Goal: Contribute content

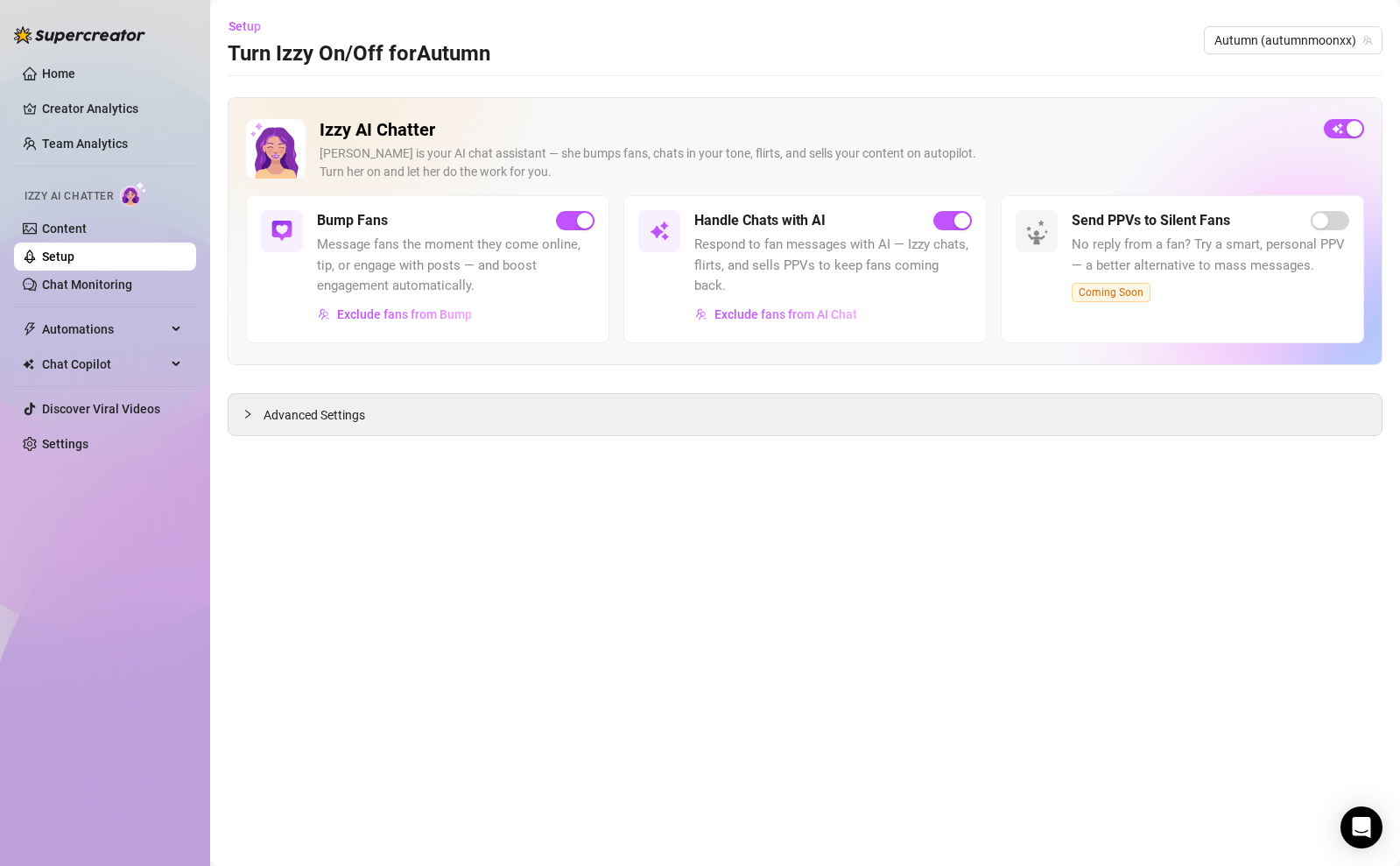
click at [466, 273] on span "Message fans the moment they come online, tip, or engage with posts — and boost…" at bounding box center [456, 266] width 278 height 62
click at [86, 232] on link "Content" at bounding box center [65, 228] width 45 height 14
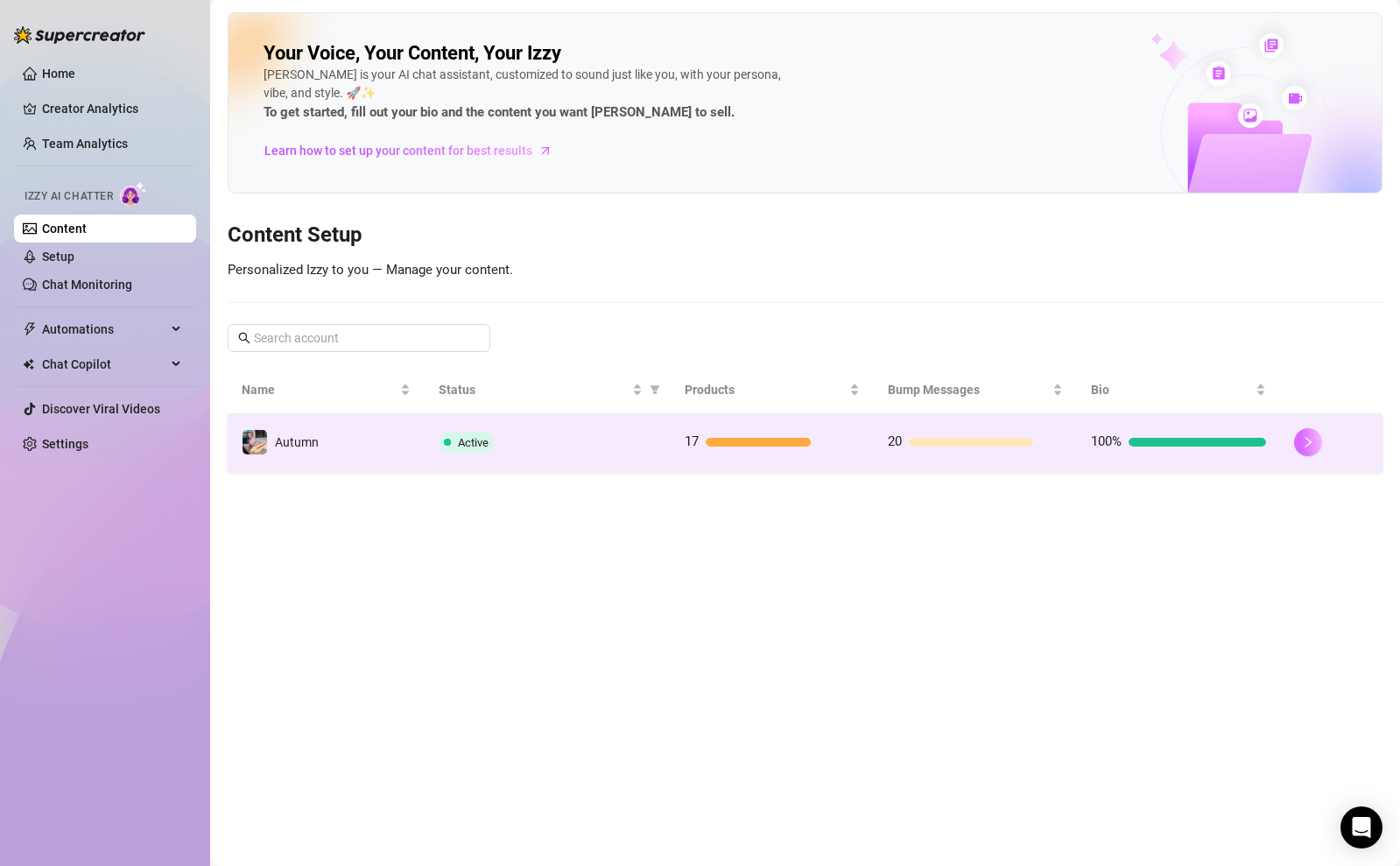
click at [1295, 447] on button "button" at bounding box center [1308, 442] width 28 height 28
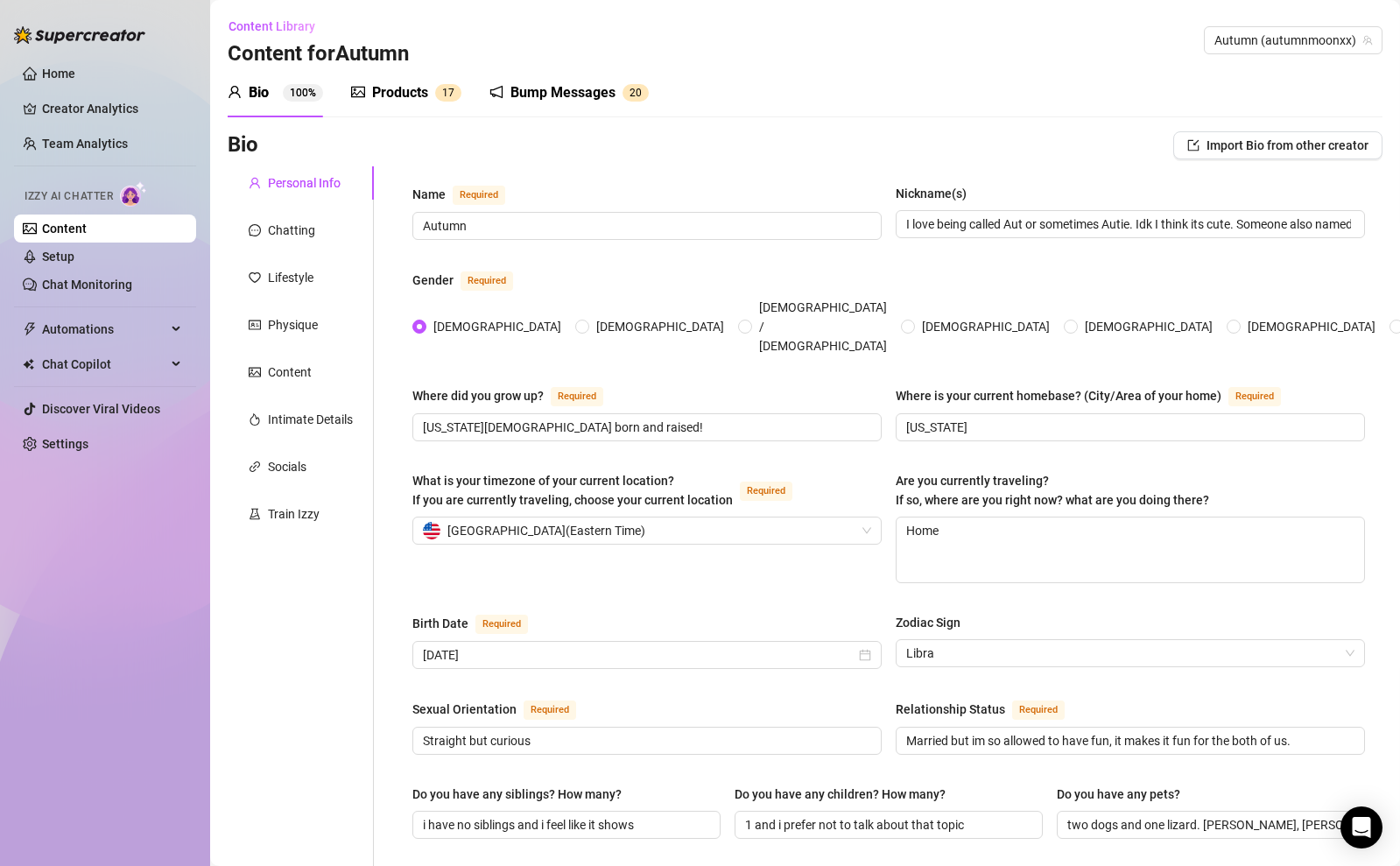
click at [561, 100] on div "Bump Messages" at bounding box center [563, 93] width 105 height 21
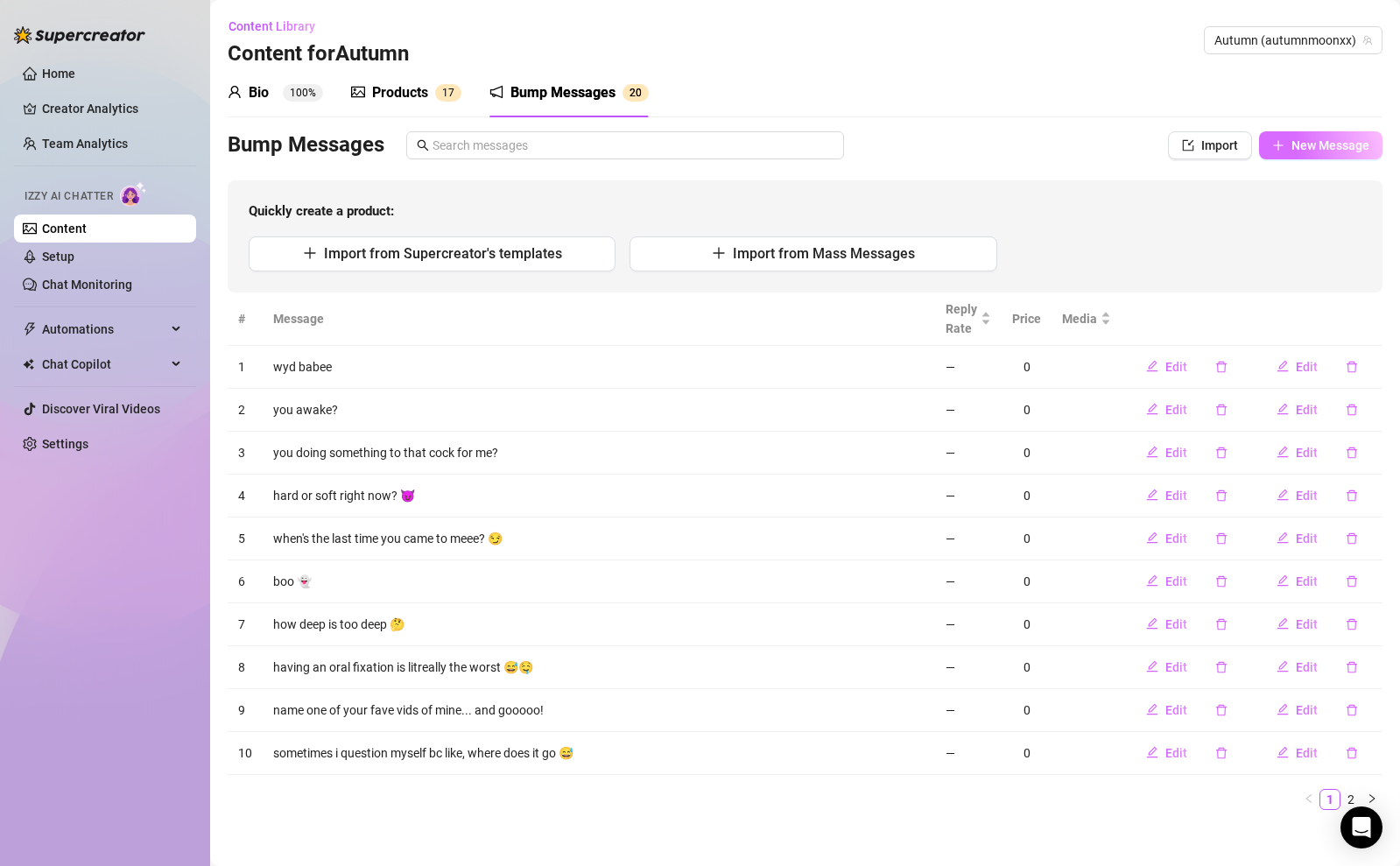
click at [1319, 154] on button "New Message" at bounding box center [1321, 145] width 124 height 28
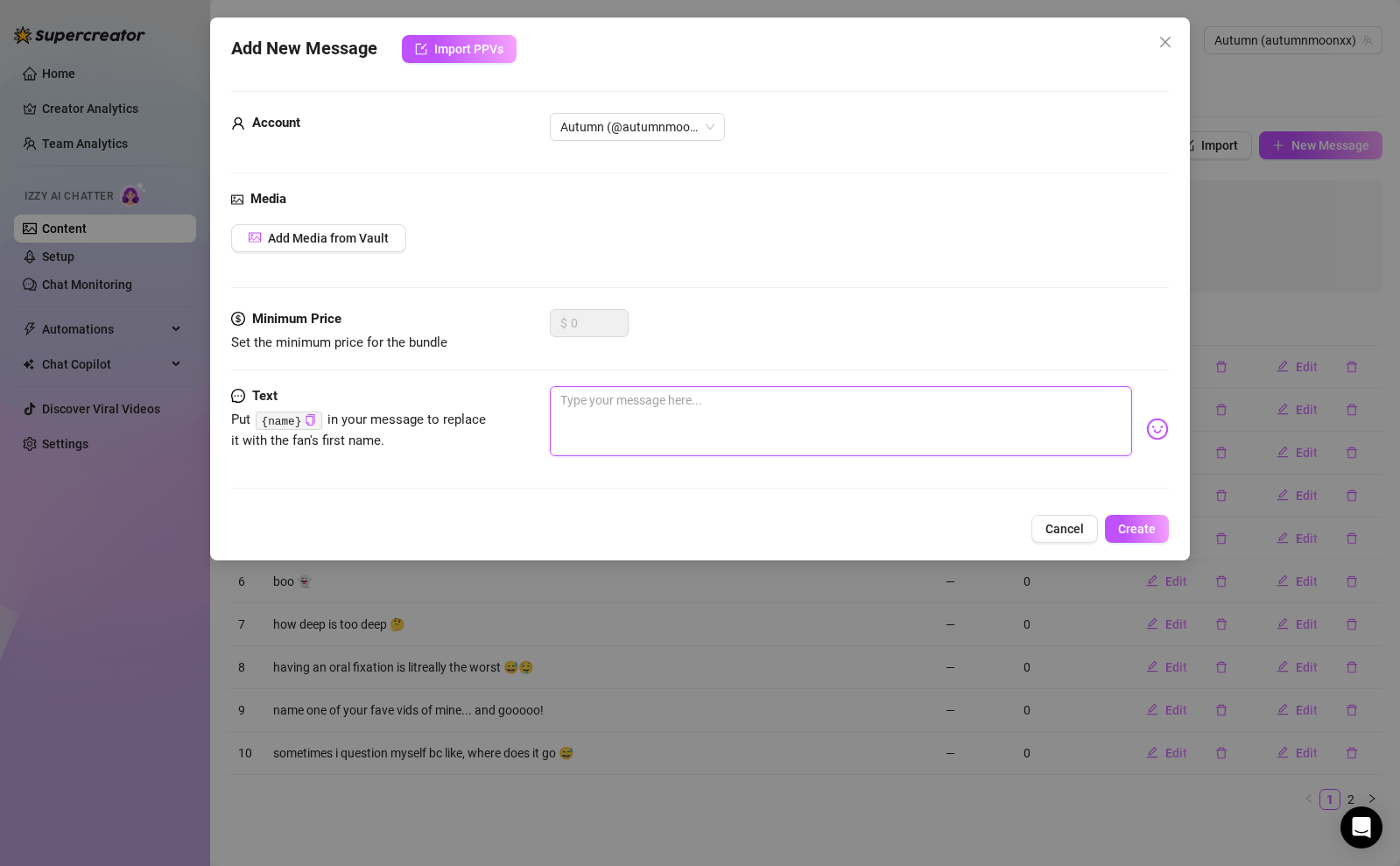
click at [758, 403] on textarea at bounding box center [841, 420] width 582 height 70
paste textarea "Tip me $5 baby and I'll send you a naughty surprise 🤭"
type textarea "Tip me $5 baby and I'll send you a naughty surprise 🤭"
click at [1140, 525] on span "Create" at bounding box center [1137, 528] width 38 height 14
